Goal: Task Accomplishment & Management: Complete application form

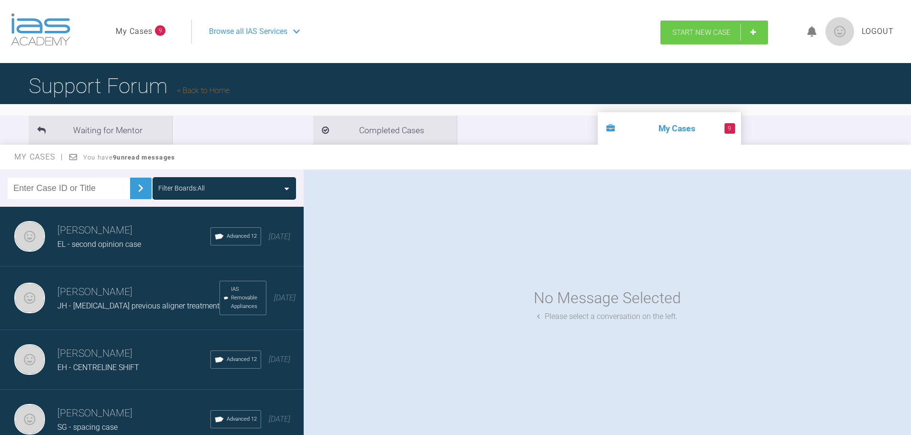
click at [712, 35] on span "Start New Case" at bounding box center [701, 32] width 58 height 9
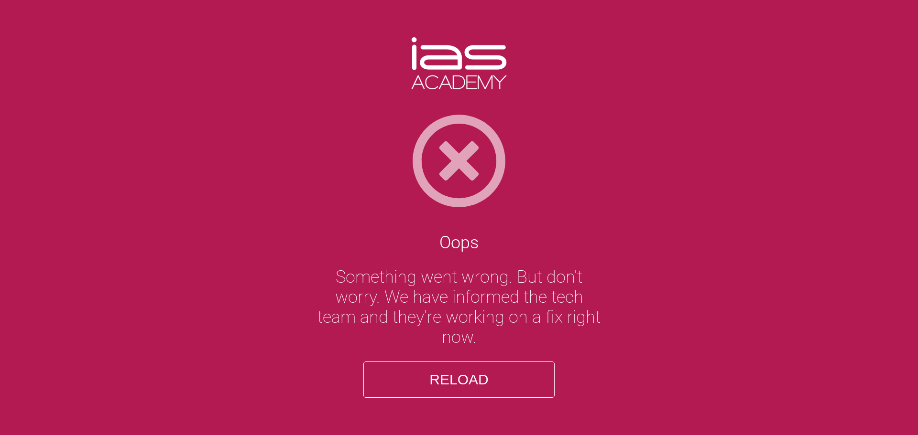
click at [468, 384] on button "Reload" at bounding box center [458, 380] width 191 height 36
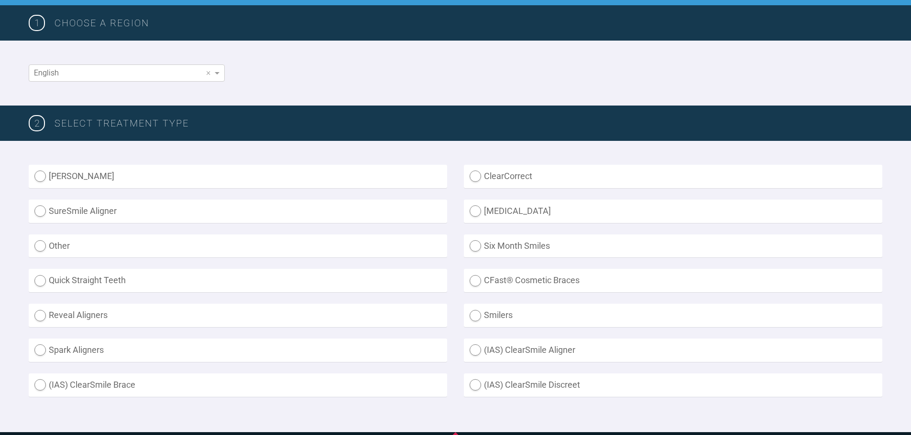
scroll to position [143, 0]
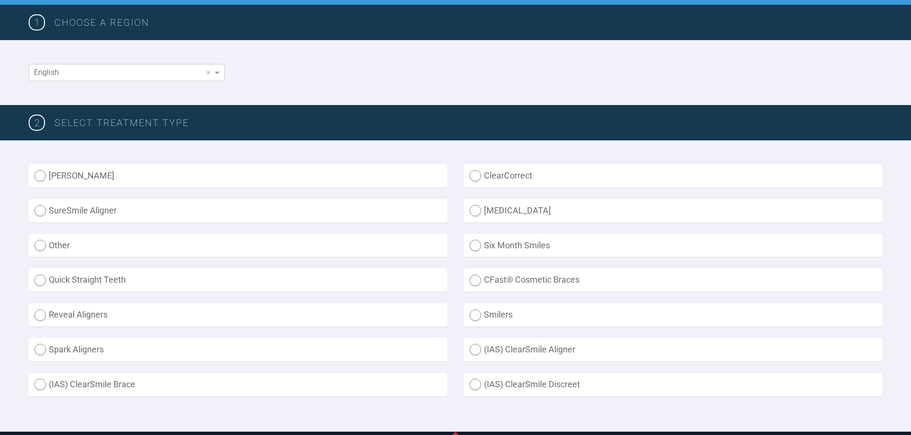
click at [248, 388] on label "(IAS) ClearSmile Brace" at bounding box center [238, 384] width 418 height 23
radio Brace "true"
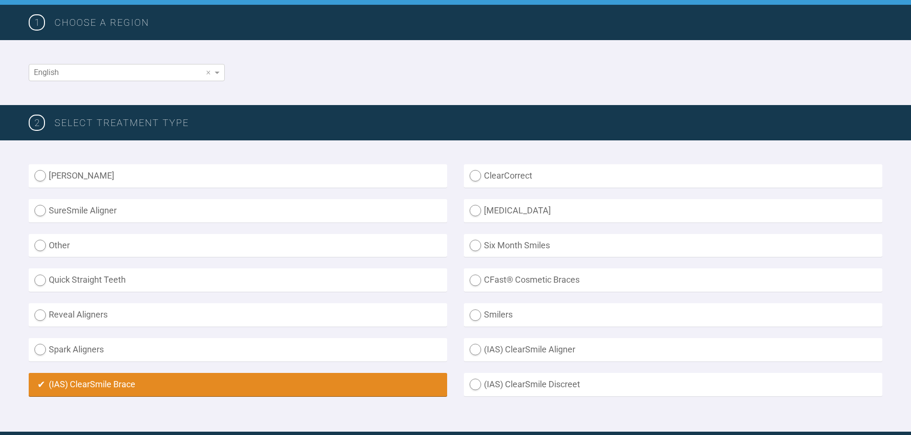
click at [479, 354] on label "(IAS) ClearSmile Aligner" at bounding box center [673, 349] width 418 height 23
radio Aligner "true"
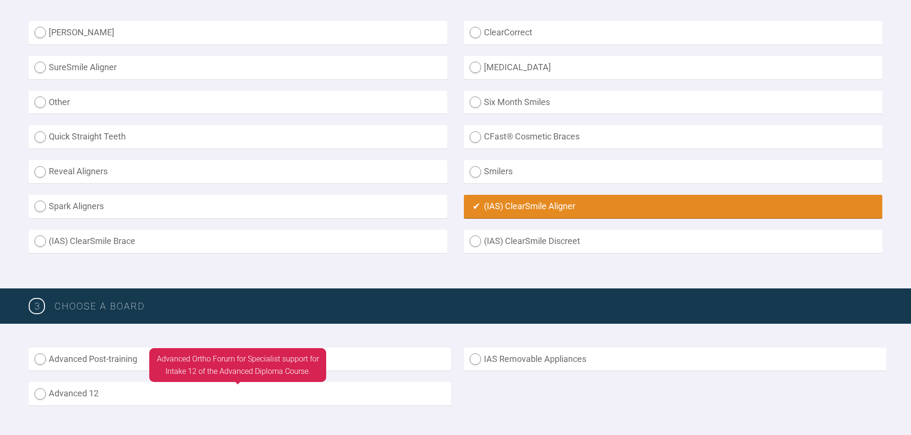
click at [122, 400] on label "Advanced 12" at bounding box center [240, 393] width 422 height 23
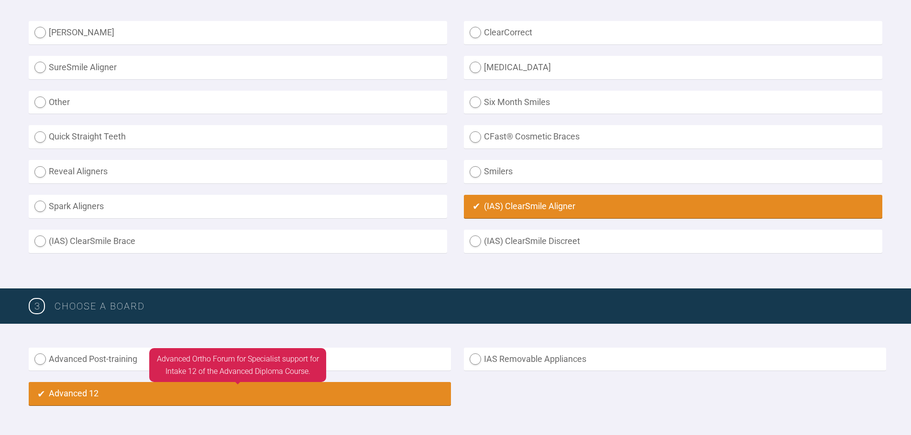
radio input "true"
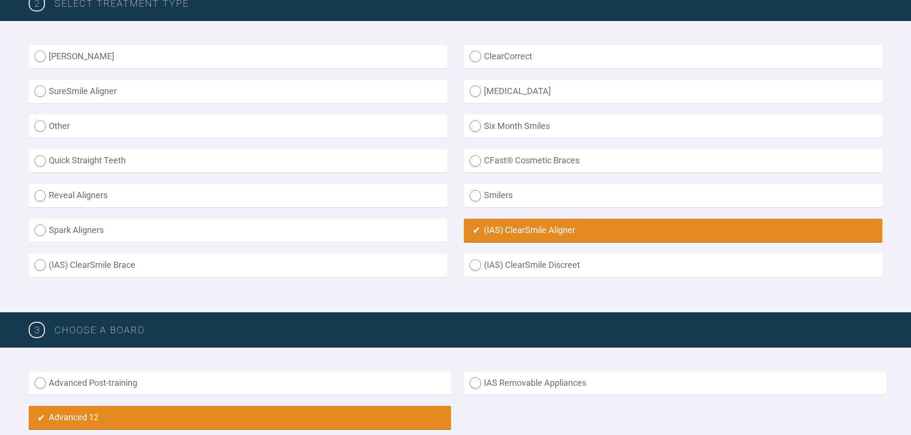
scroll to position [240, 0]
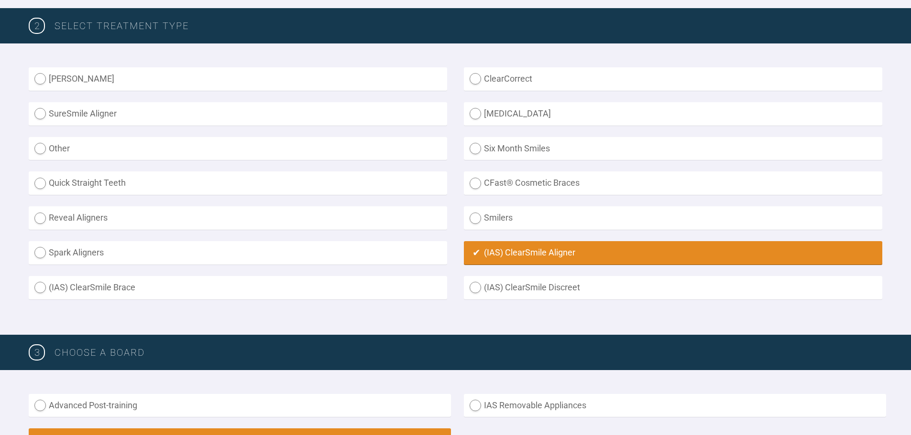
click at [507, 114] on label "[MEDICAL_DATA]" at bounding box center [673, 113] width 418 height 23
radio input "true"
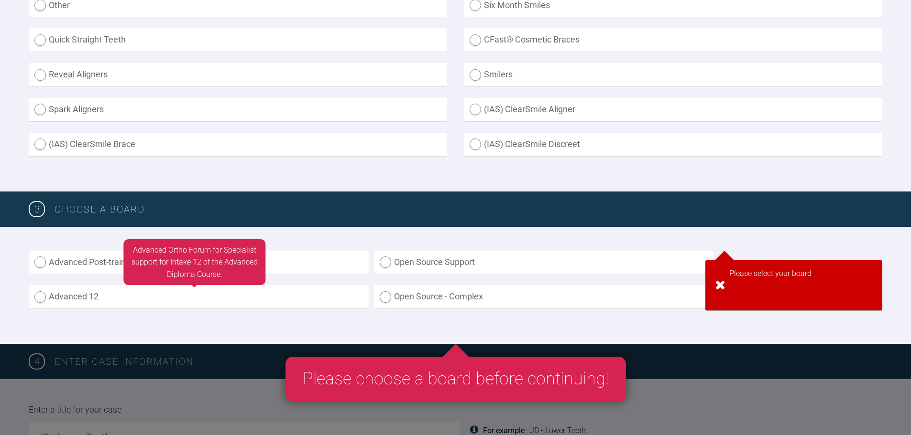
click at [186, 301] on label "Advanced 12" at bounding box center [199, 296] width 340 height 23
radio input "true"
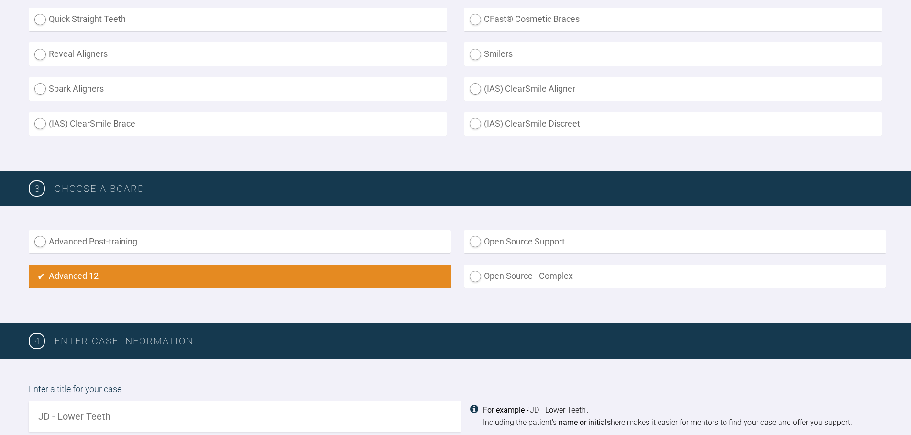
scroll to position [310, 0]
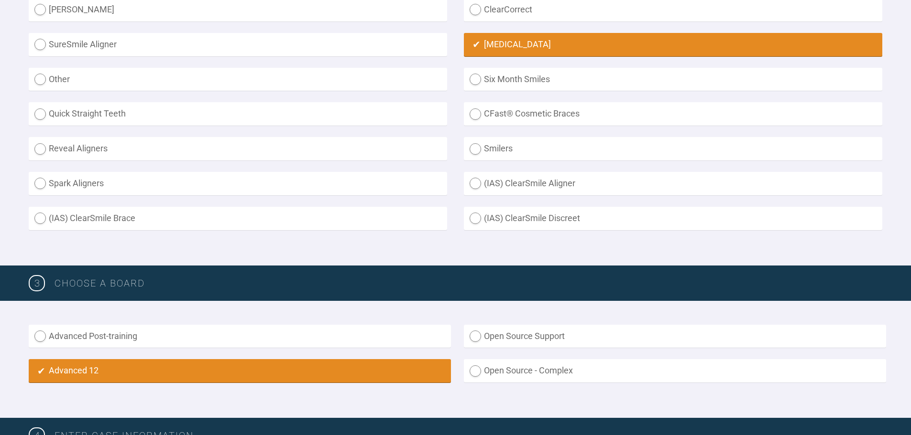
click at [548, 185] on label "(IAS) ClearSmile Aligner" at bounding box center [673, 183] width 418 height 23
radio Aligner "true"
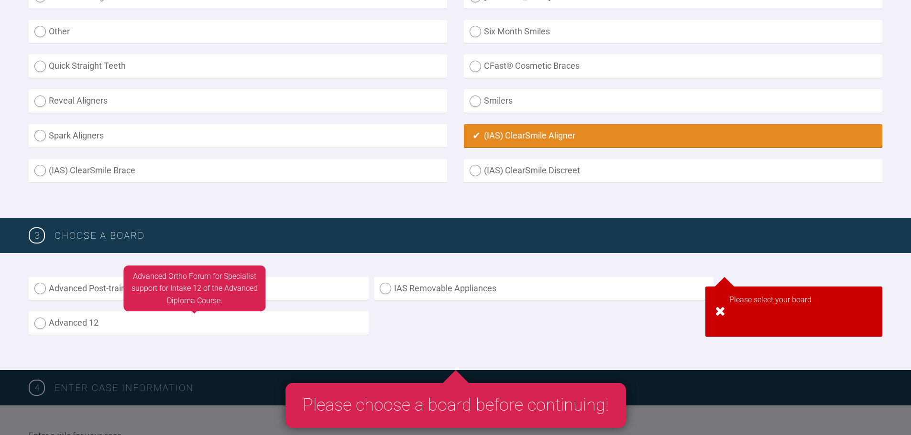
click at [210, 318] on label "Advanced 12" at bounding box center [199, 323] width 340 height 23
radio input "true"
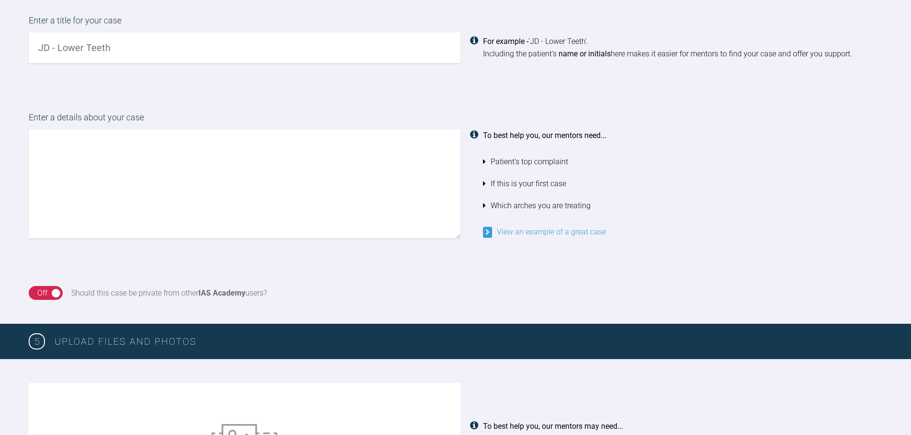
scroll to position [788, 0]
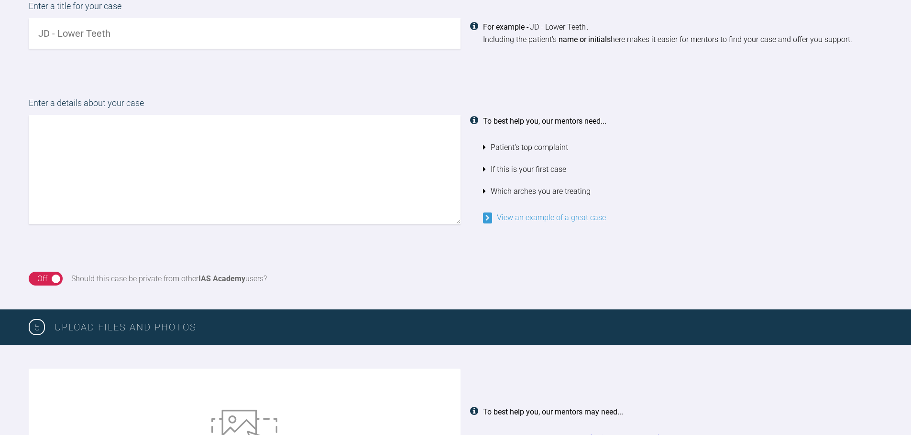
click at [167, 39] on input "text" at bounding box center [245, 33] width 432 height 31
drag, startPoint x: 47, startPoint y: 34, endPoint x: 17, endPoint y: 35, distance: 29.6
click at [18, 35] on div "Enter a title for your case ca For example - 'JD - Lower Teeth'. Including the …" at bounding box center [455, 24] width 911 height 97
type input "c"
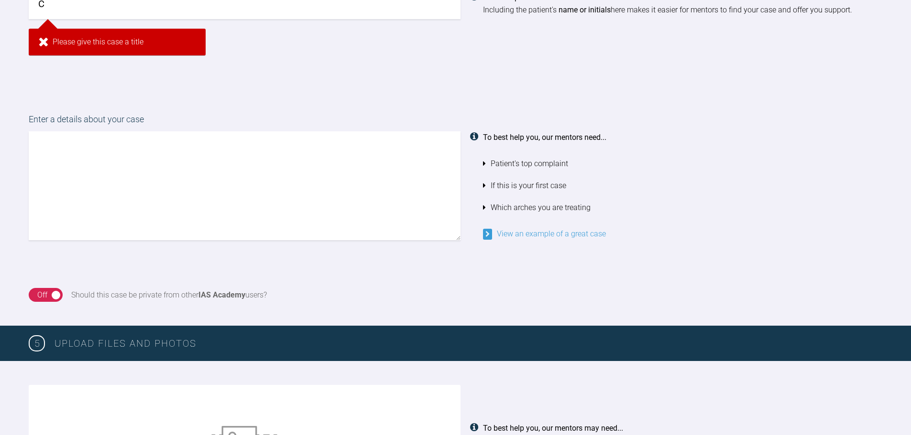
scroll to position [816, 0]
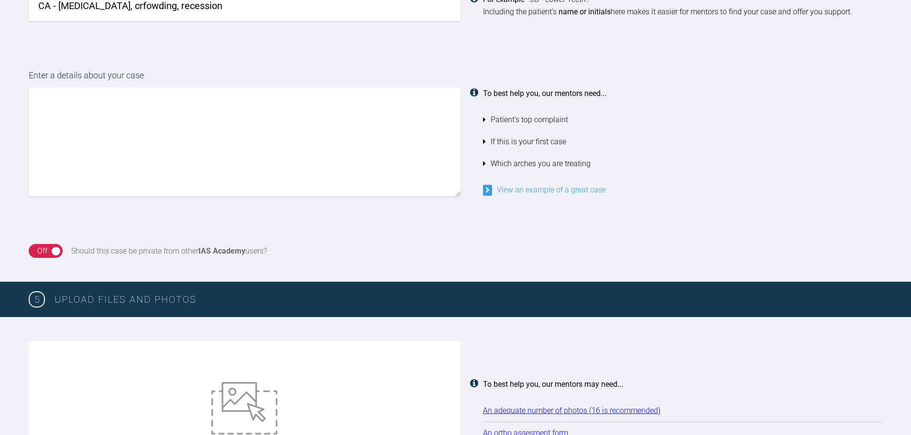
click at [106, 6] on input "CA - [MEDICAL_DATA], crfowding, recession" at bounding box center [245, 5] width 432 height 31
type input "CA - [MEDICAL_DATA], crowding, recession"
drag, startPoint x: 161, startPoint y: 76, endPoint x: 150, endPoint y: 109, distance: 35.1
click at [159, 82] on label "Enter a details about your case" at bounding box center [455, 78] width 853 height 19
click at [150, 109] on textarea at bounding box center [245, 141] width 432 height 109
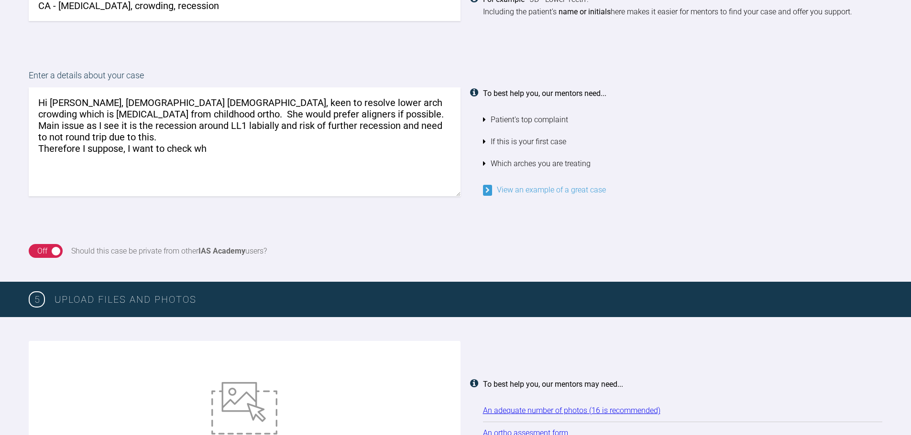
click at [39, 137] on textarea "Hi [PERSON_NAME], [DEMOGRAPHIC_DATA] [DEMOGRAPHIC_DATA], keen to resolve lower …" at bounding box center [245, 141] width 432 height 109
drag, startPoint x: 215, startPoint y: 139, endPoint x: 253, endPoint y: 140, distance: 37.8
click at [213, 139] on textarea "Hi [PERSON_NAME], [DEMOGRAPHIC_DATA] [DEMOGRAPHIC_DATA], keen to resolve lower …" at bounding box center [245, 141] width 432 height 109
drag, startPoint x: 378, startPoint y: 140, endPoint x: 169, endPoint y: 134, distance: 208.5
click at [169, 134] on textarea "Hi [PERSON_NAME], [DEMOGRAPHIC_DATA] [DEMOGRAPHIC_DATA], keen to resolve lower …" at bounding box center [245, 141] width 432 height 109
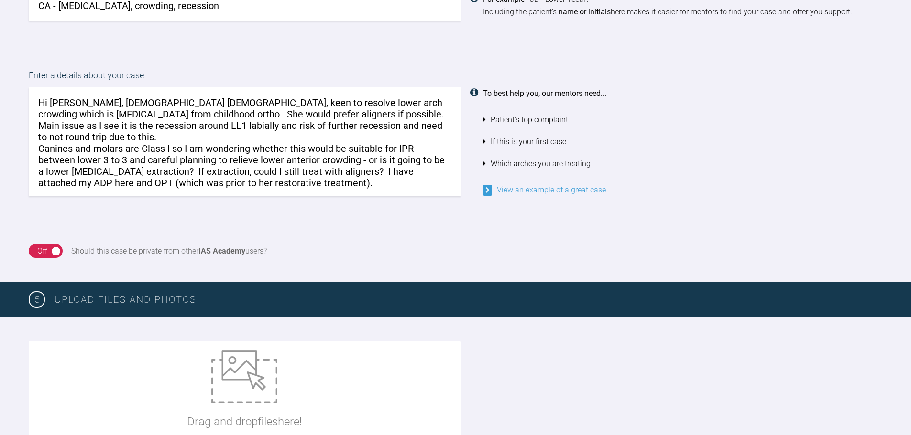
click at [335, 175] on textarea "Hi [PERSON_NAME], [DEMOGRAPHIC_DATA] [DEMOGRAPHIC_DATA], keen to resolve lower …" at bounding box center [245, 141] width 432 height 109
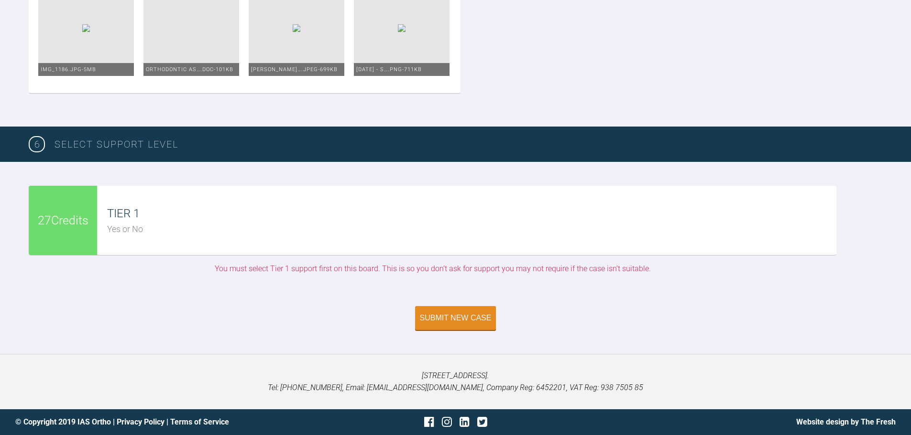
scroll to position [1819, 0]
type textarea "Hi [PERSON_NAME], [DEMOGRAPHIC_DATA] [DEMOGRAPHIC_DATA], keen to resolve lower …"
click at [473, 324] on div "Submit New Case" at bounding box center [456, 319] width 72 height 9
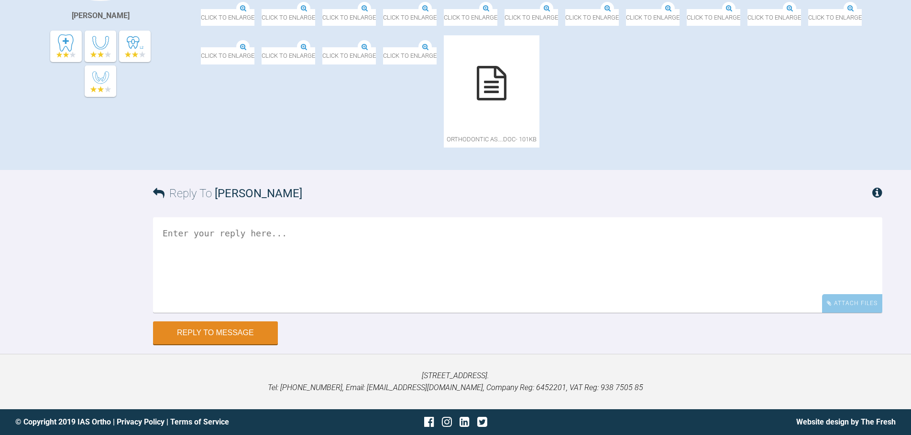
scroll to position [465, 0]
